Goal: Transaction & Acquisition: Purchase product/service

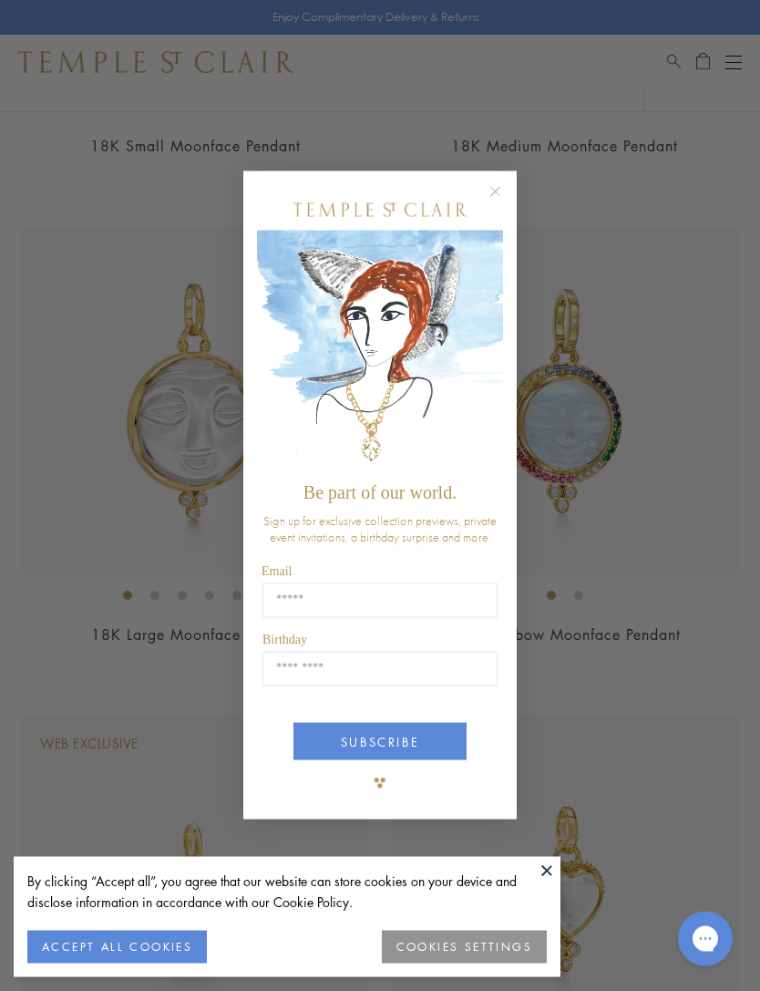
scroll to position [3996, 0]
click at [495, 196] on icon "Close dialog" at bounding box center [495, 191] width 9 height 9
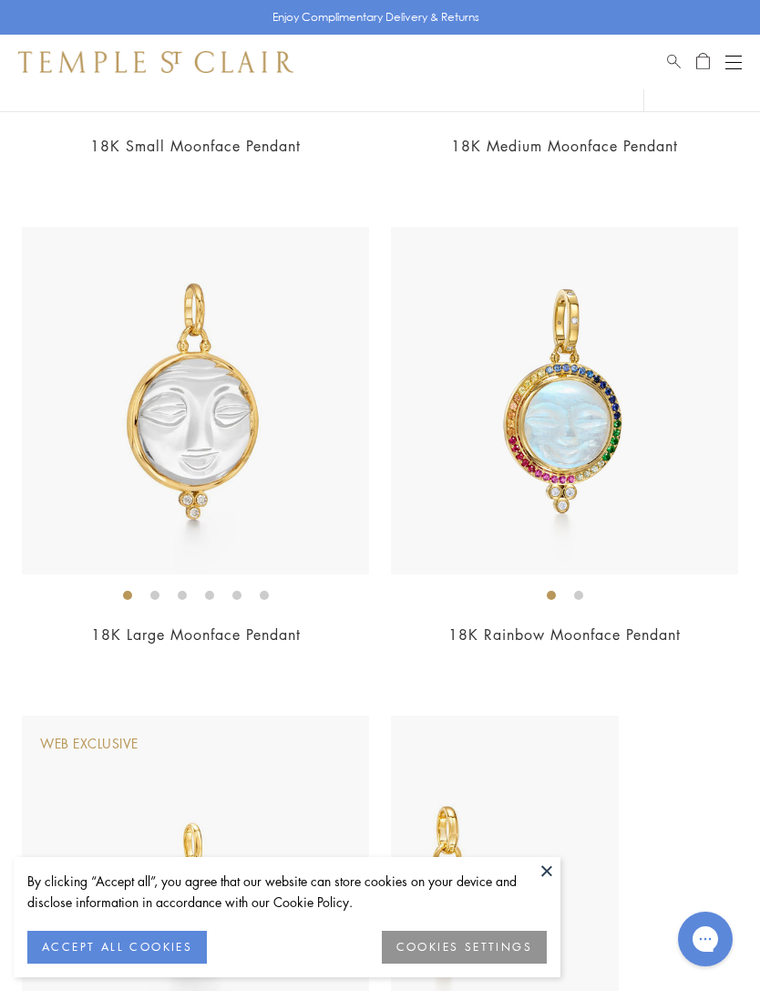
click at [179, 963] on button "ACCEPT ALL COOKIES" at bounding box center [117, 946] width 180 height 33
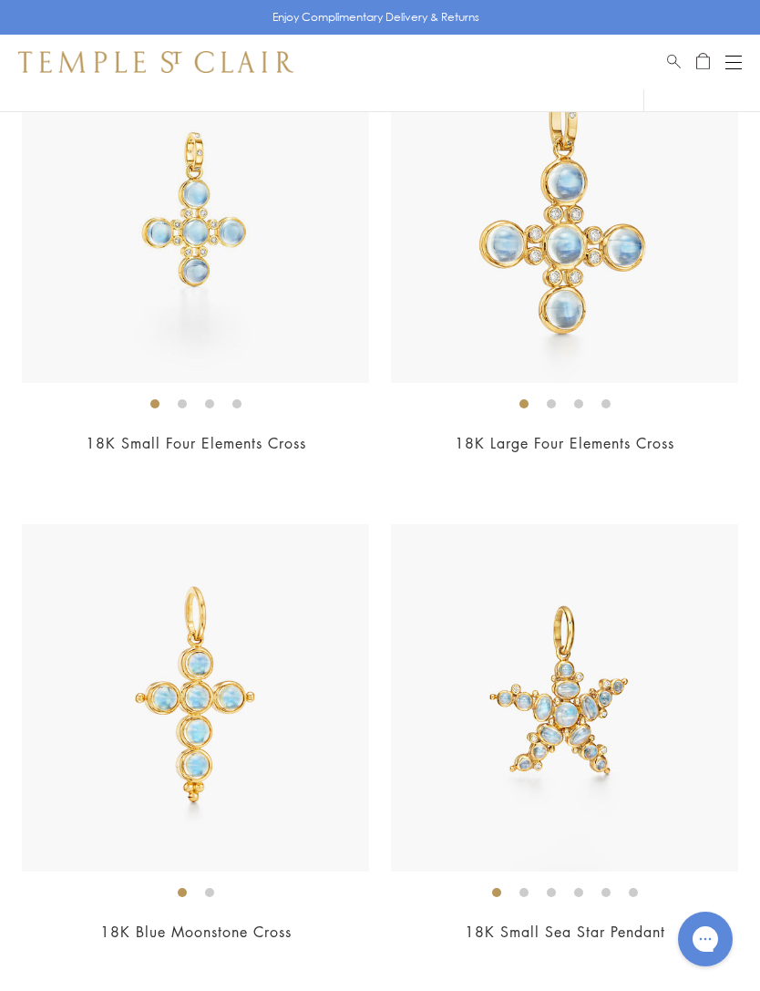
scroll to position [6621, 0]
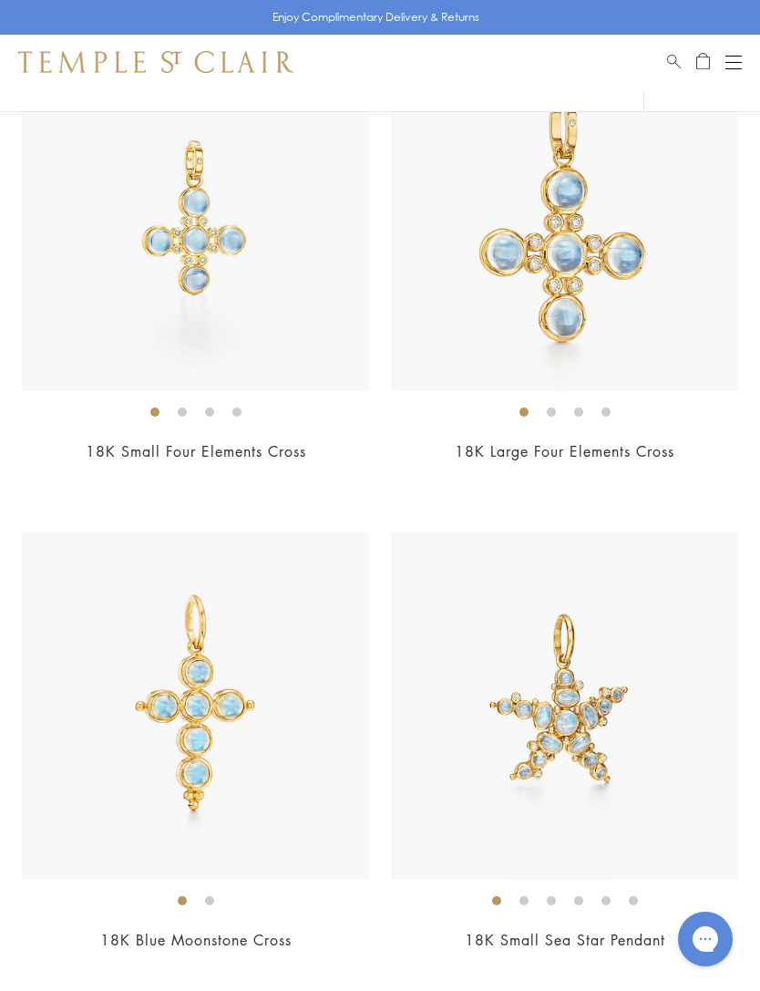
click at [731, 62] on div "Open navigation" at bounding box center [733, 62] width 16 height 1
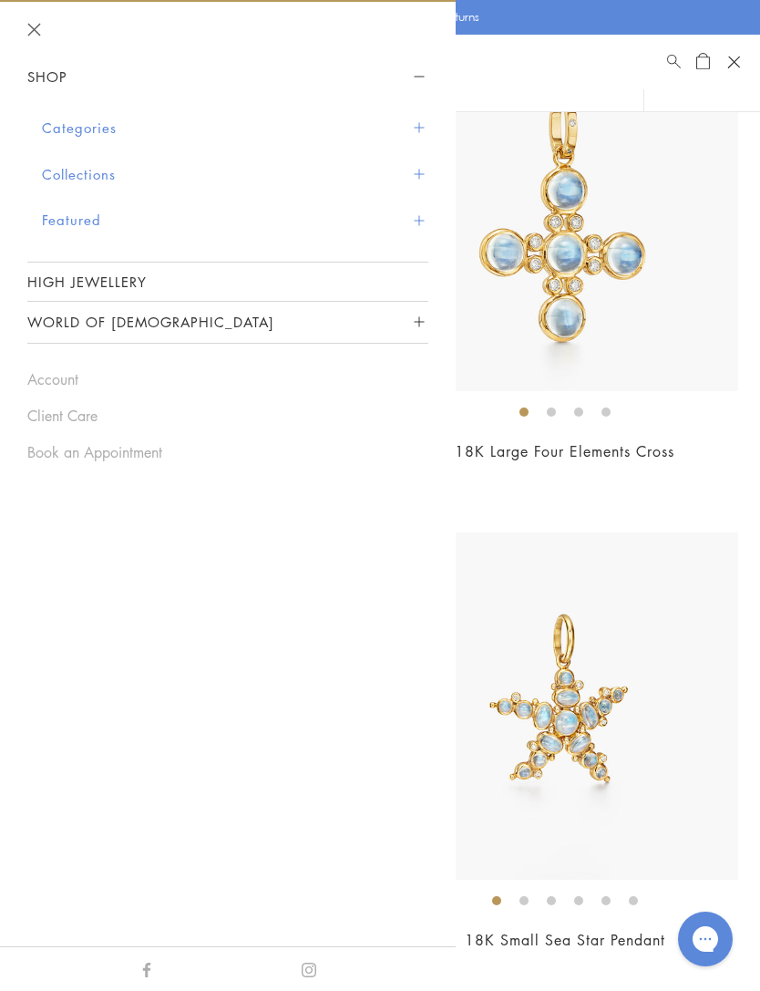
click at [416, 137] on button "Categories" at bounding box center [235, 128] width 386 height 46
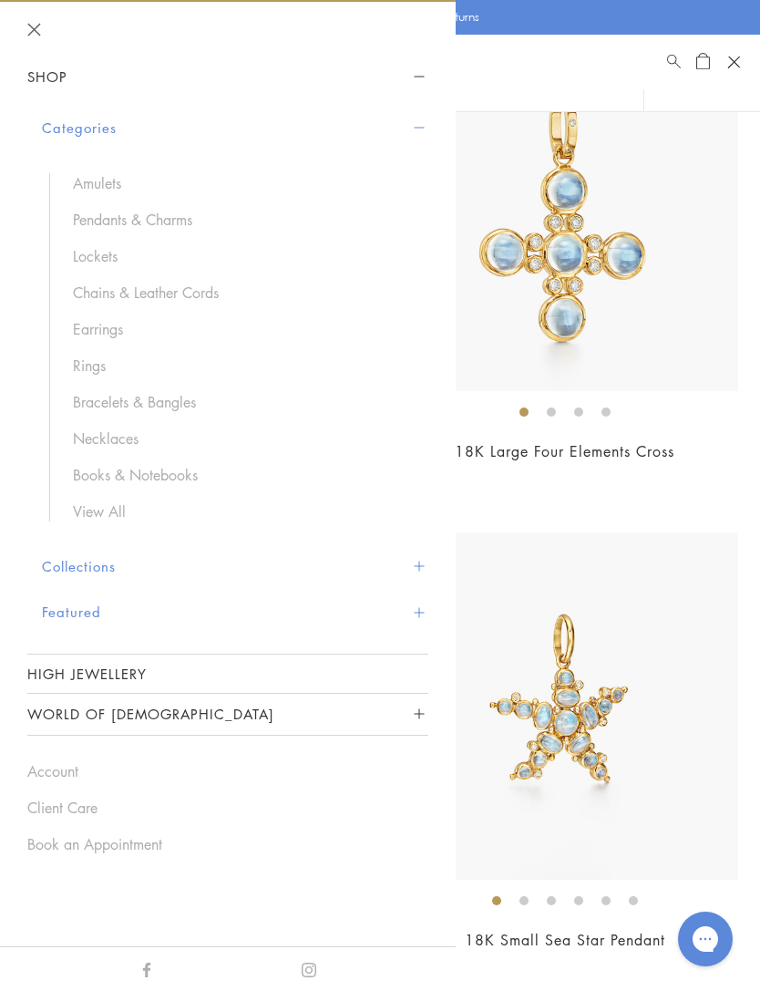
click at [110, 186] on link "Amulets" at bounding box center [241, 183] width 337 height 20
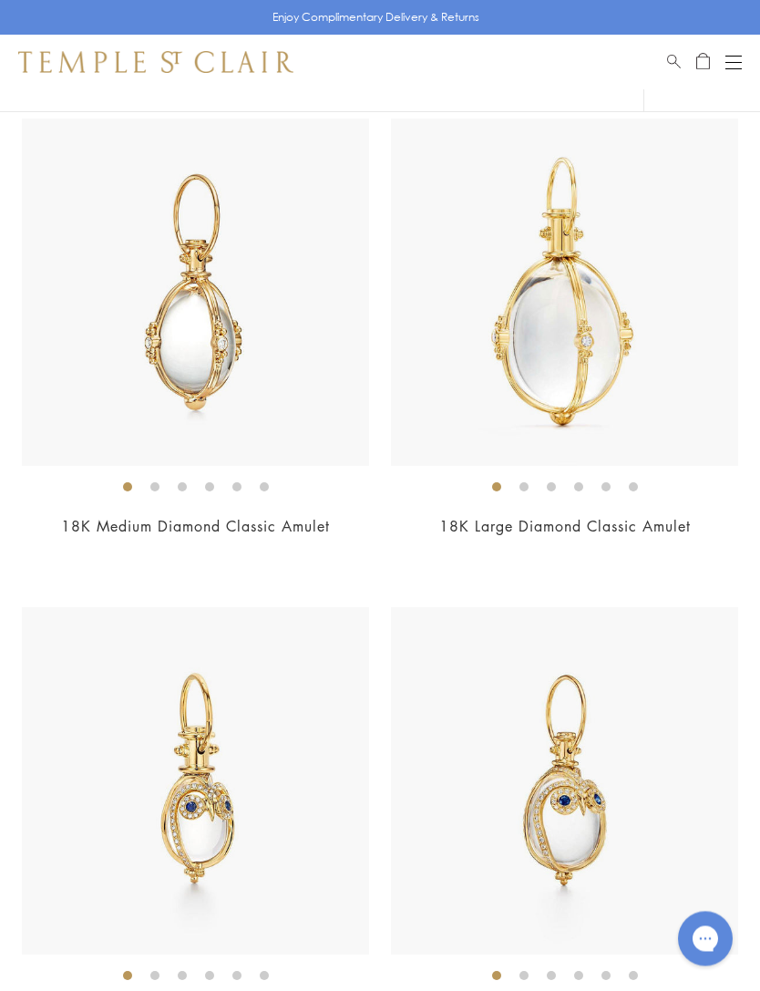
scroll to position [4596, 0]
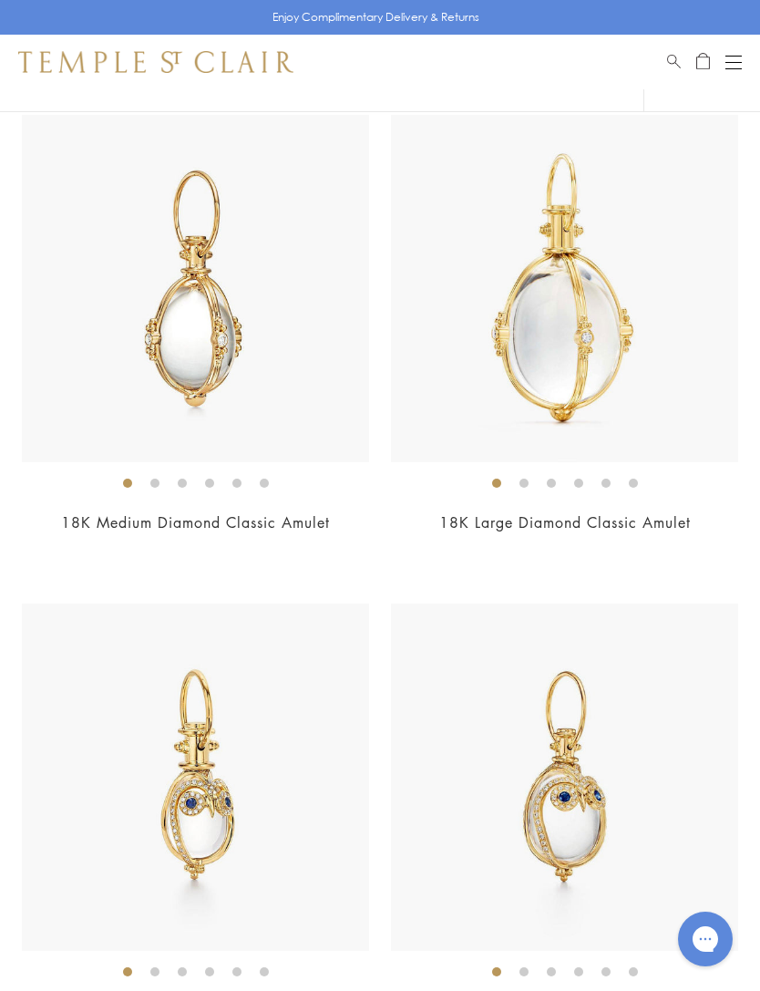
click at [287, 422] on img at bounding box center [195, 288] width 347 height 347
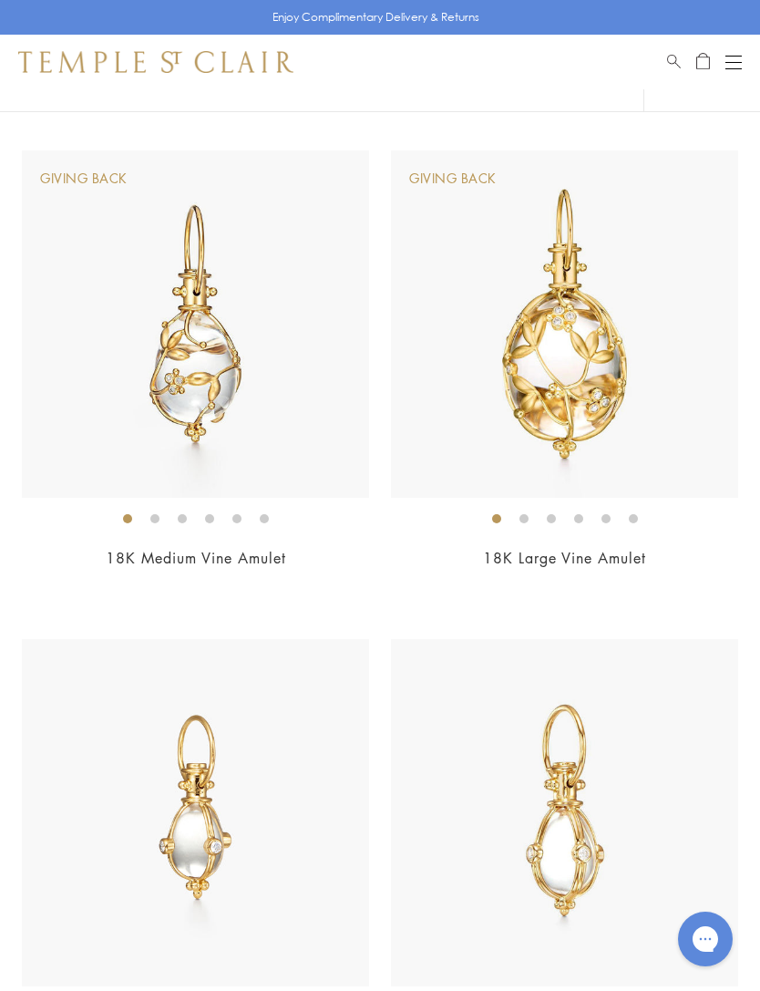
scroll to position [3579, 0]
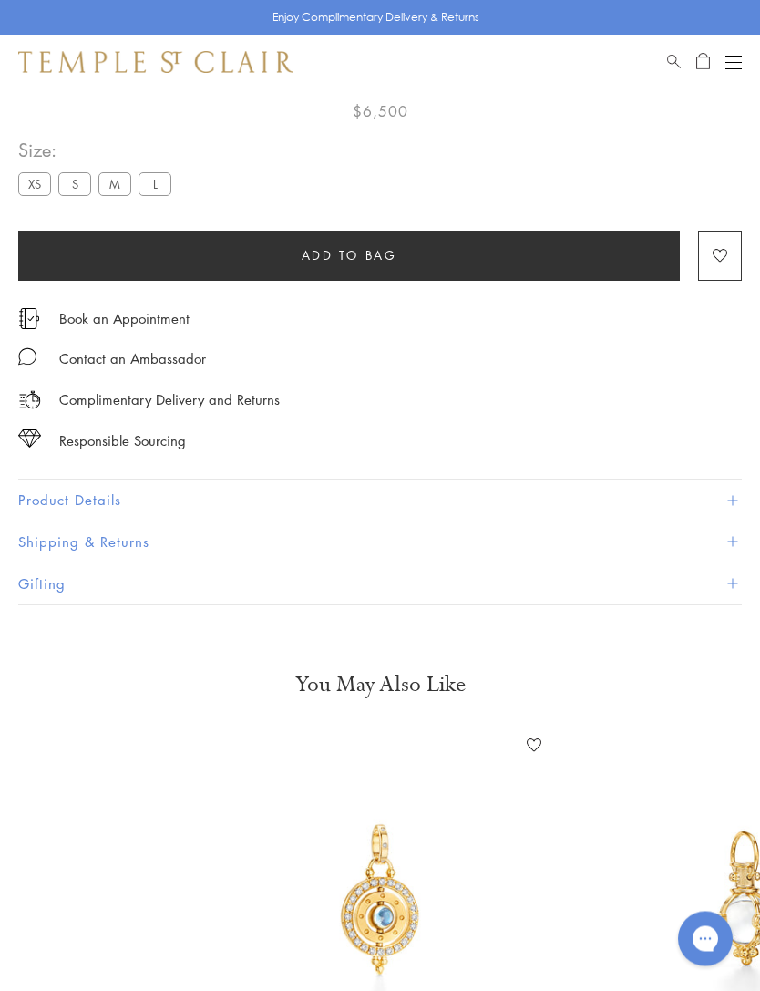
scroll to position [89, 0]
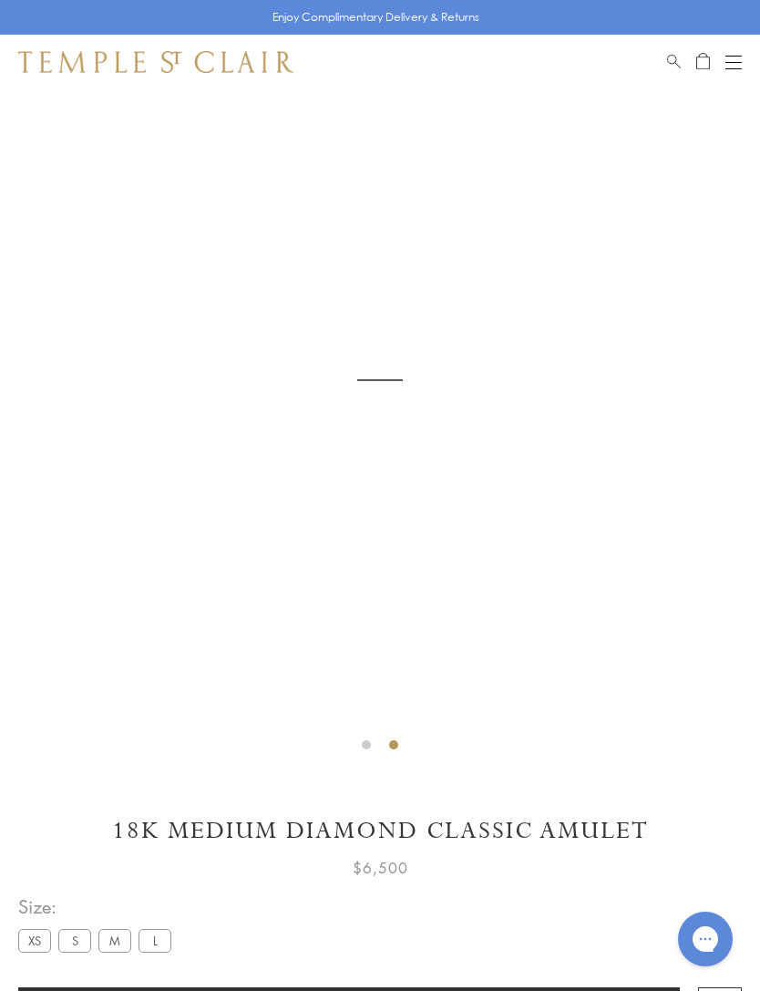
click at [82, 939] on label "S" at bounding box center [74, 940] width 33 height 23
